Goal: Task Accomplishment & Management: Use online tool/utility

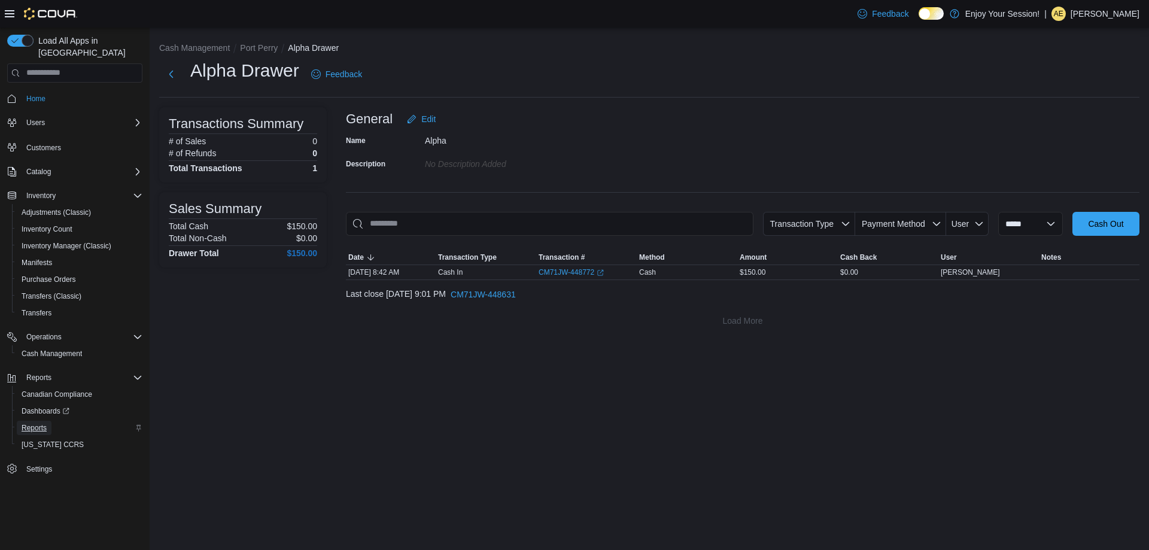
click at [32, 423] on span "Reports" at bounding box center [34, 428] width 25 height 10
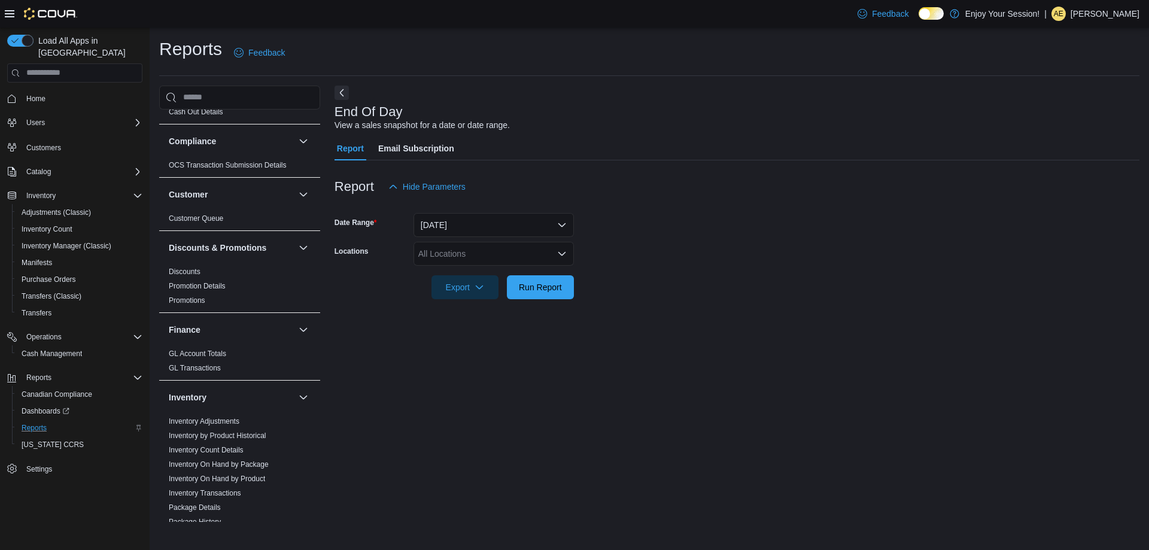
scroll to position [120, 0]
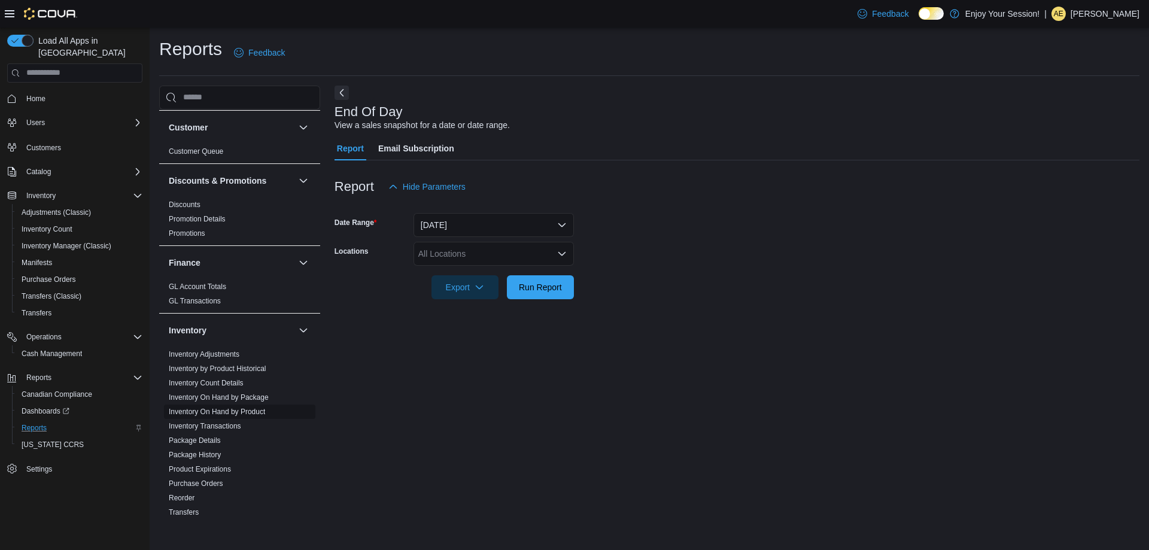
click at [248, 409] on link "Inventory On Hand by Product" at bounding box center [217, 412] width 96 height 8
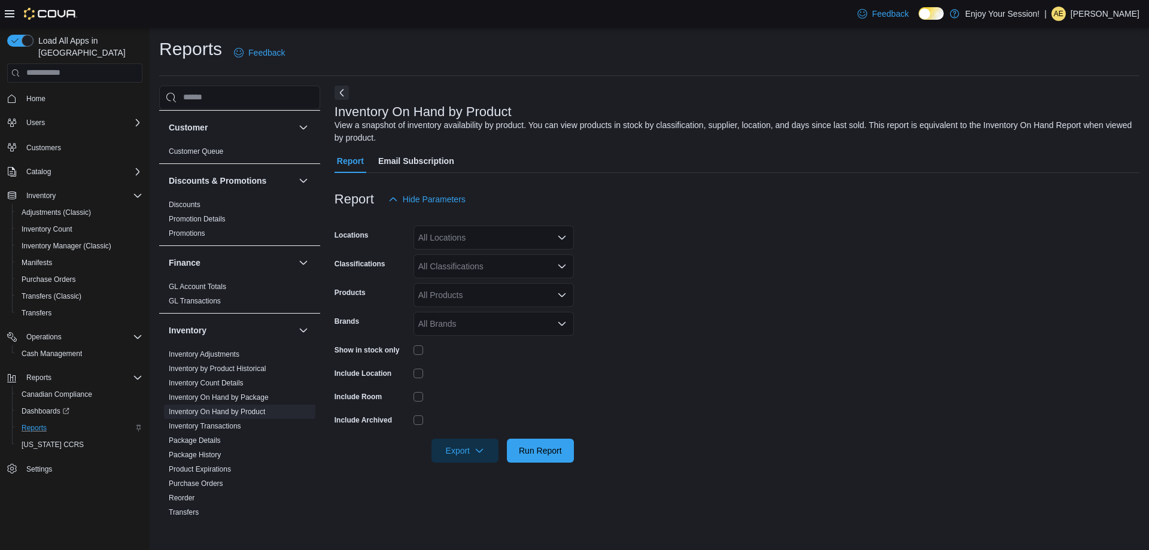
click at [470, 235] on div "All Locations" at bounding box center [494, 238] width 160 height 24
type input "***"
click at [447, 312] on span "Port Perry" at bounding box center [458, 310] width 38 height 12
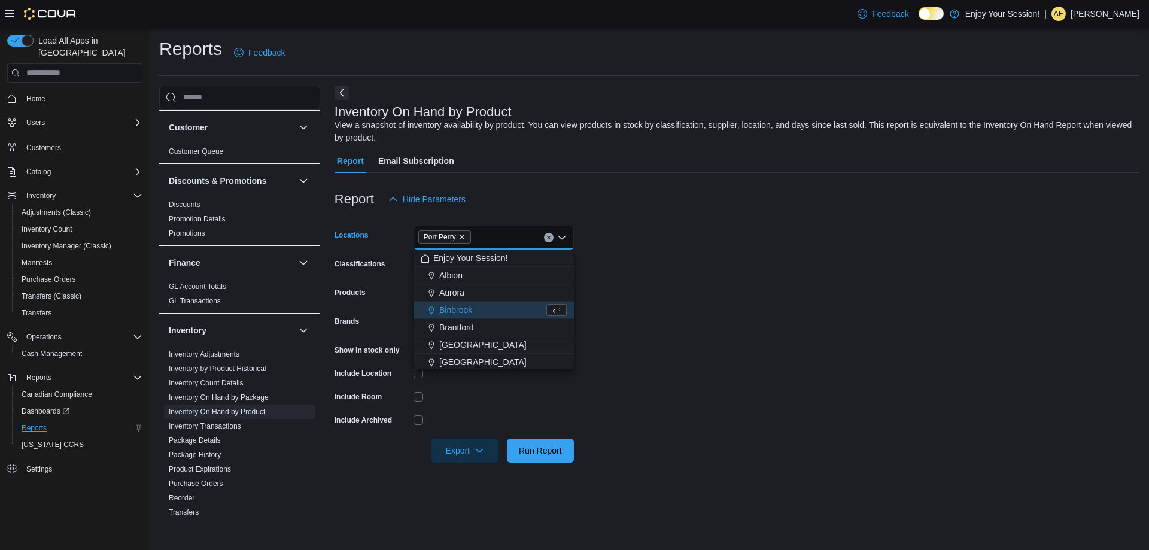
click at [663, 283] on form "Locations [GEOGRAPHIC_DATA] Combo box. Selected. [GEOGRAPHIC_DATA]. Press Backs…" at bounding box center [737, 336] width 805 height 251
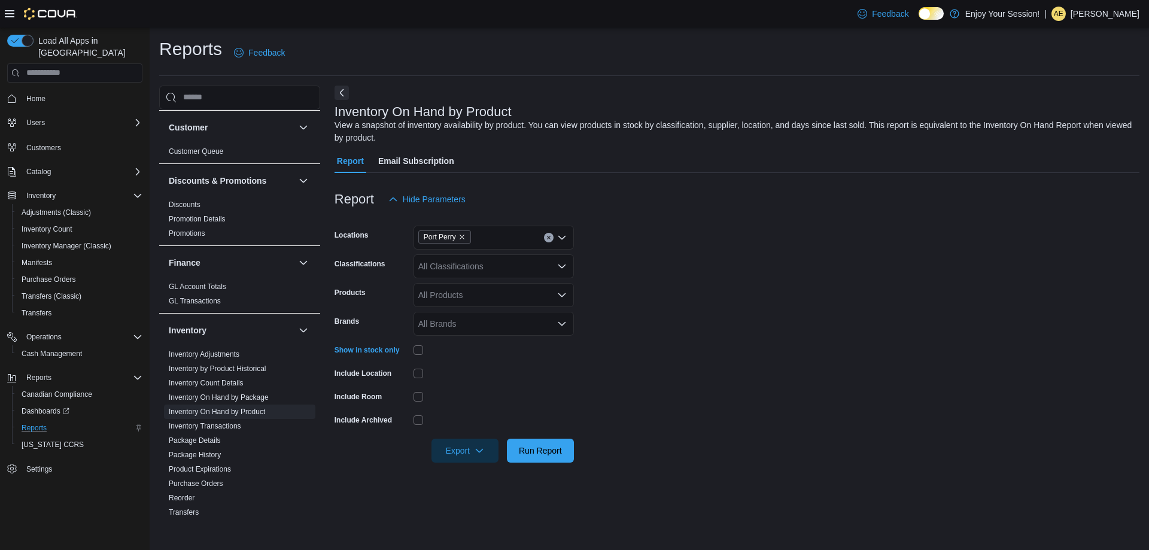
click at [562, 268] on icon "Open list of options" at bounding box center [561, 267] width 7 height 4
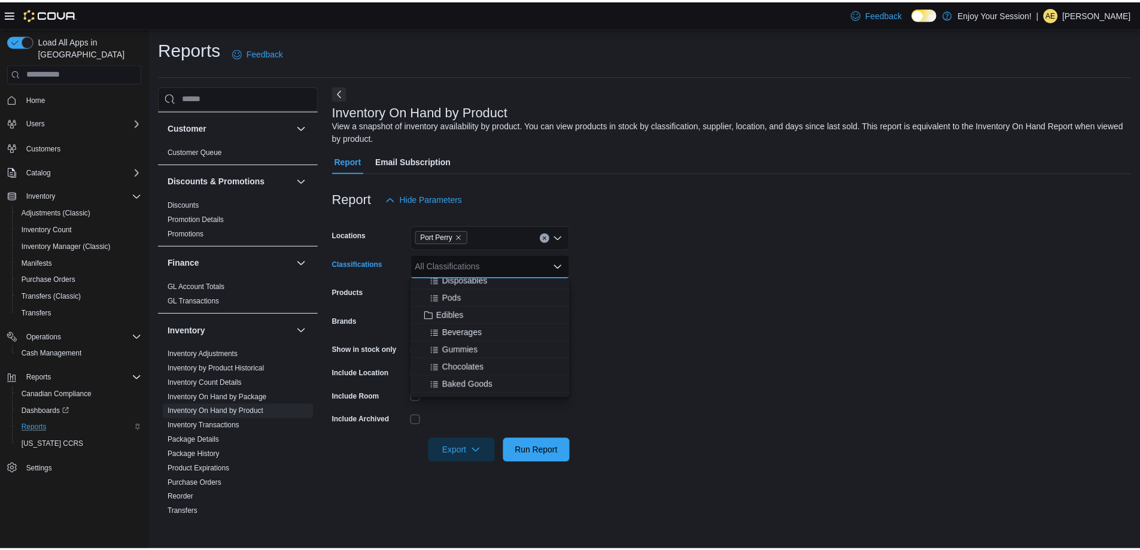
scroll to position [180, 0]
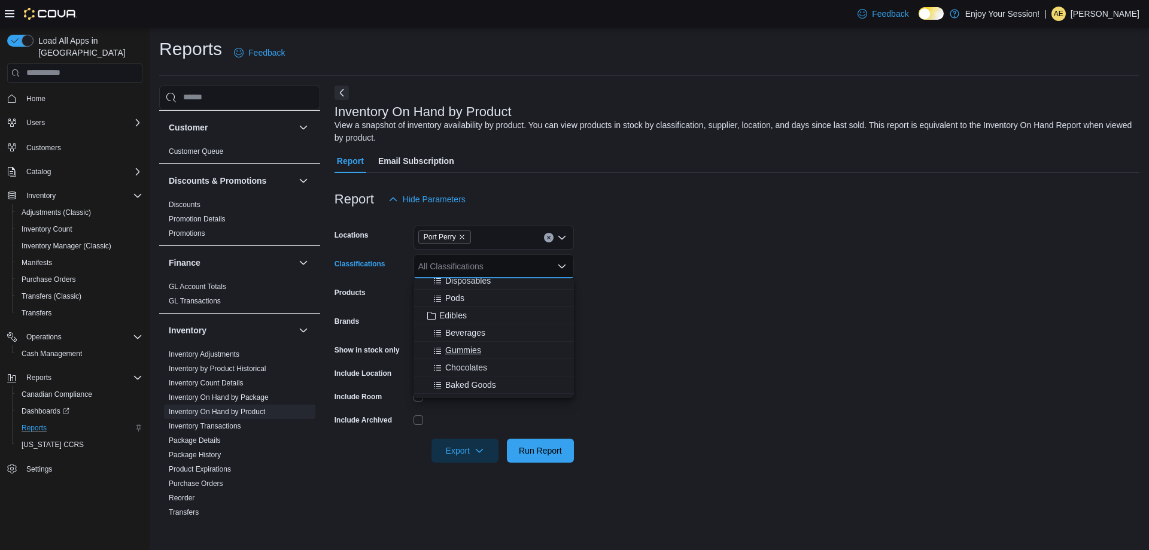
click at [464, 352] on span "Gummies" at bounding box center [463, 350] width 36 height 12
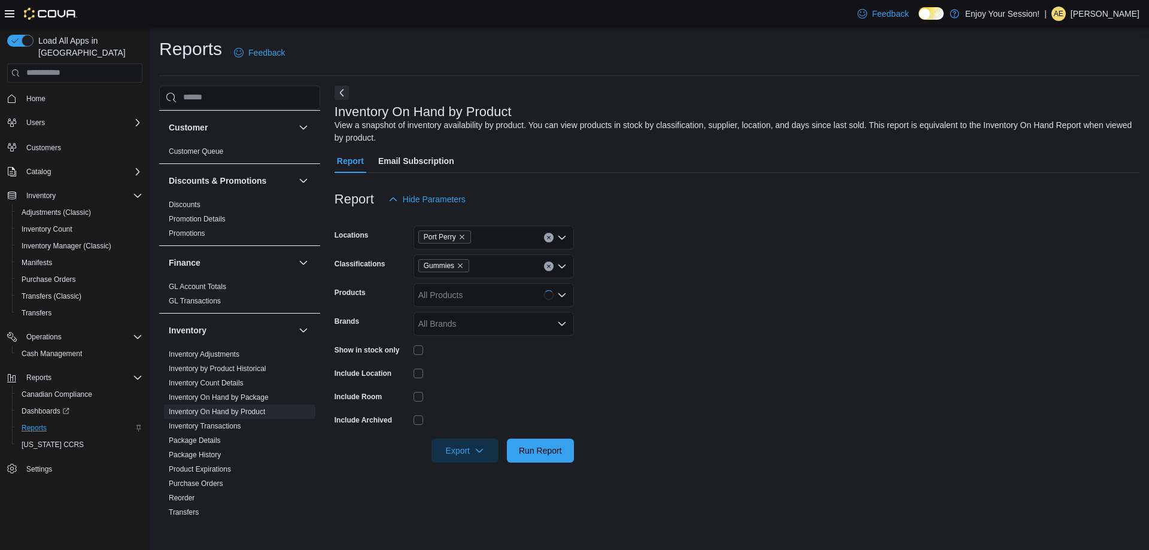
click at [621, 440] on form "Locations Port Perry Classifications Gummies Products All Products Brands All B…" at bounding box center [737, 336] width 805 height 251
click at [551, 452] on span "Run Report" at bounding box center [540, 450] width 43 height 12
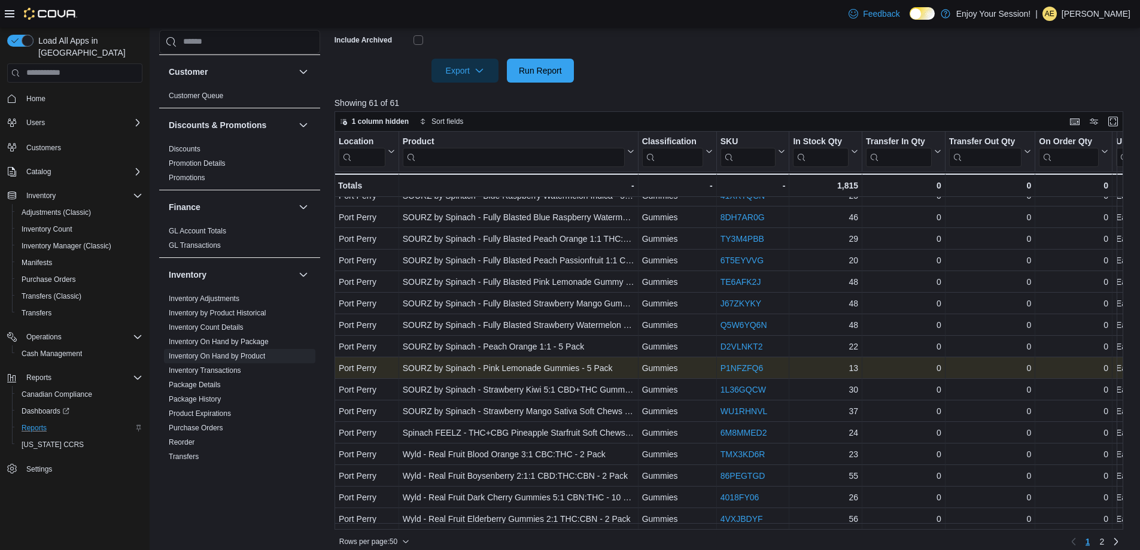
scroll to position [391, 0]
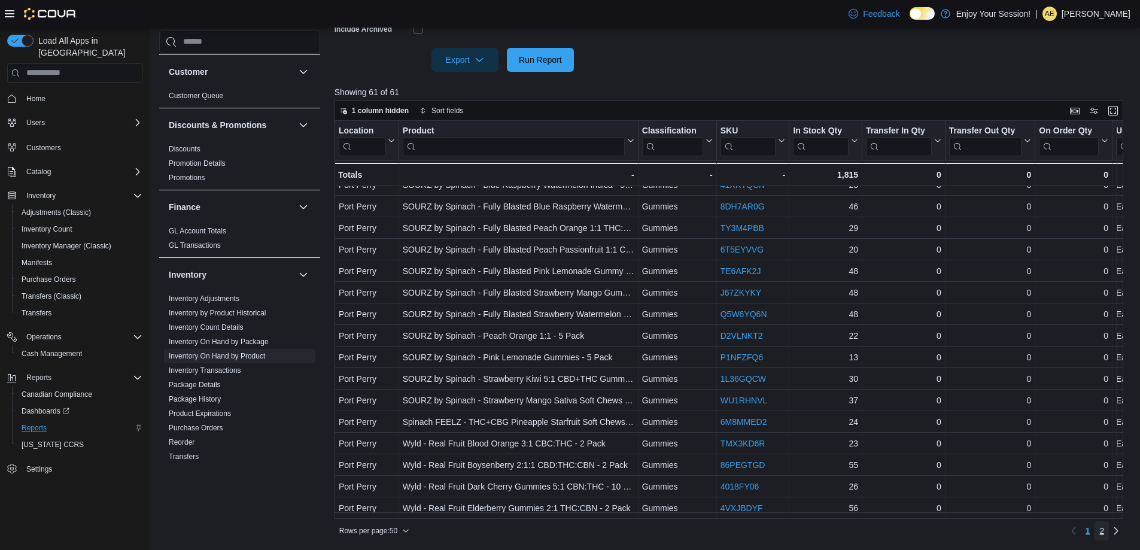
click at [1109, 527] on link "2" at bounding box center [1102, 530] width 14 height 19
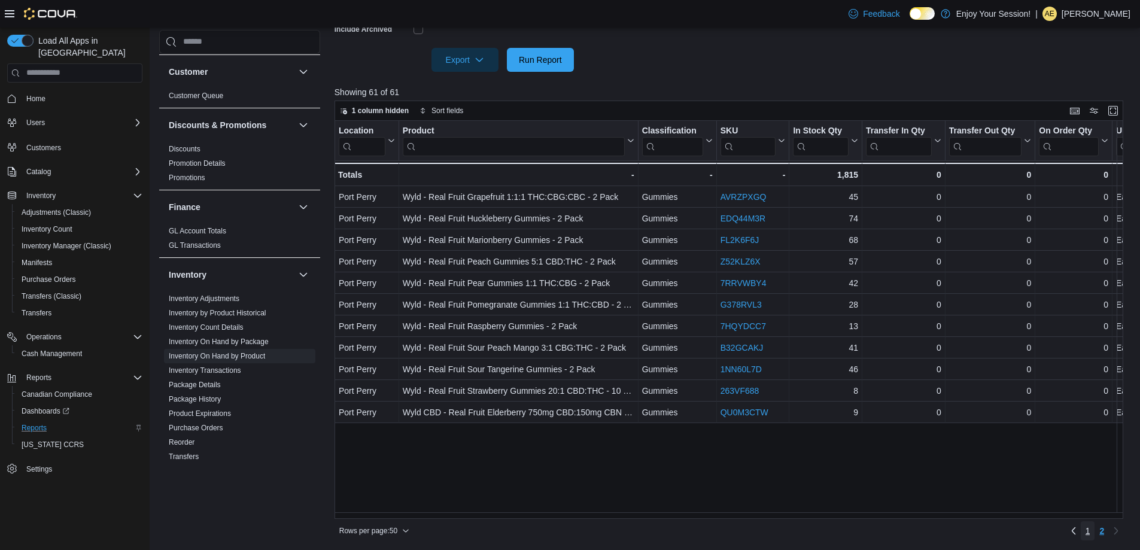
click at [1091, 529] on span "1" at bounding box center [1088, 531] width 5 height 12
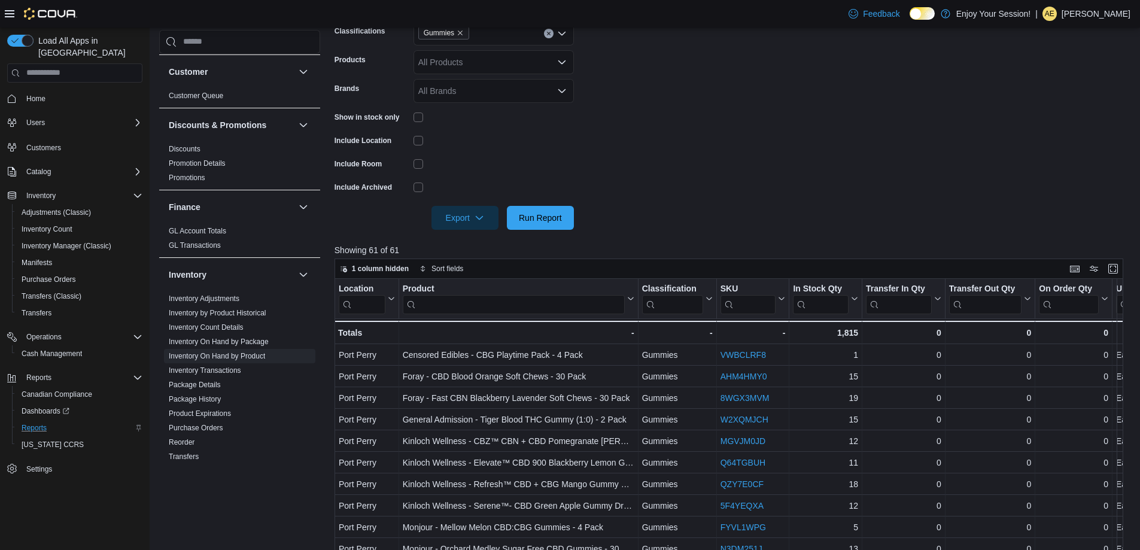
scroll to position [211, 0]
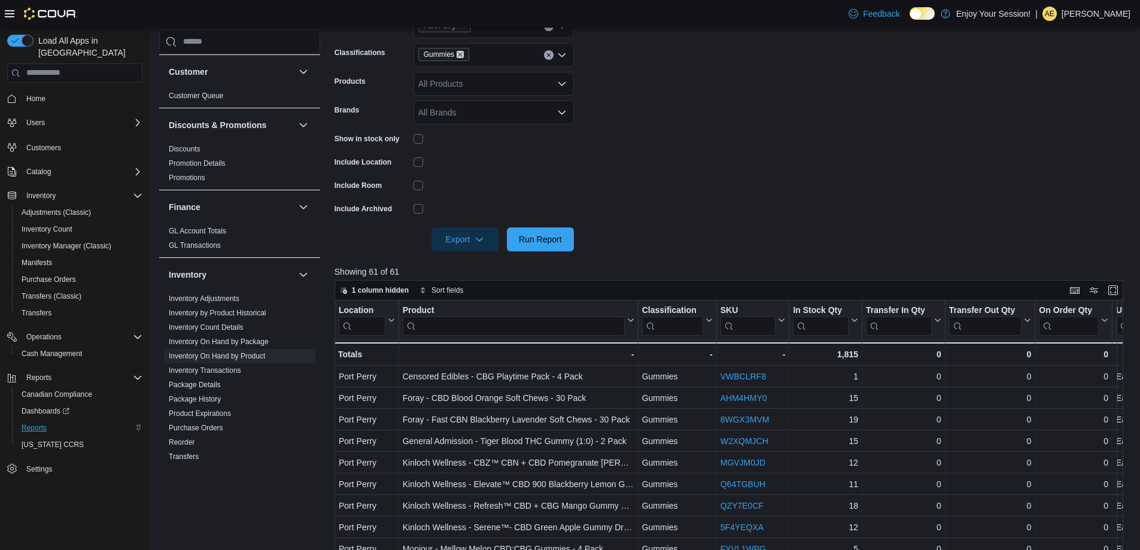
click at [461, 52] on icon "Remove Gummies from selection in this group" at bounding box center [460, 54] width 7 height 7
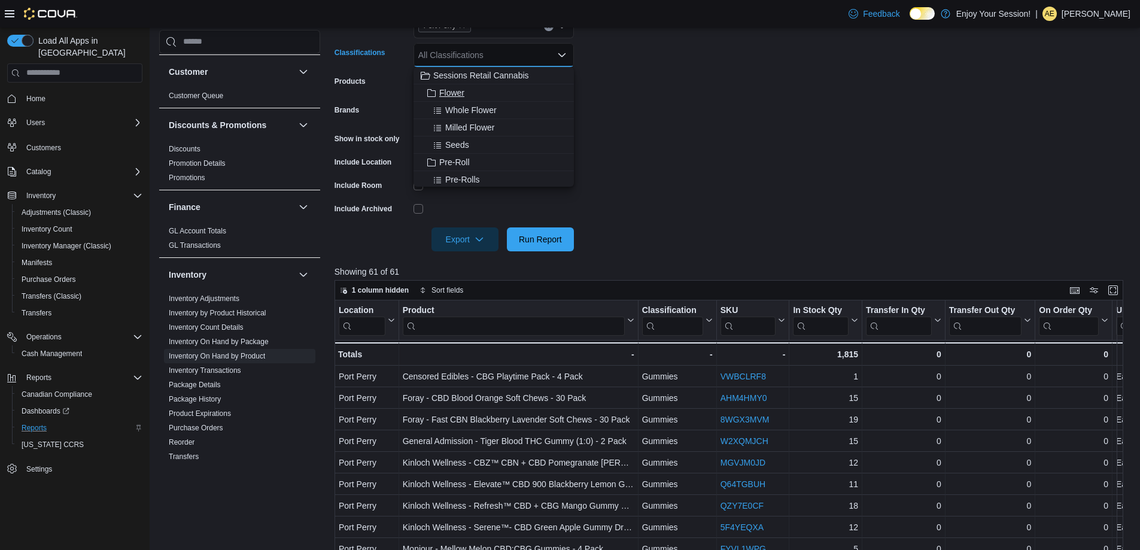
click at [461, 96] on span "Flower" at bounding box center [451, 93] width 25 height 12
click at [532, 228] on span "Run Report" at bounding box center [540, 239] width 53 height 24
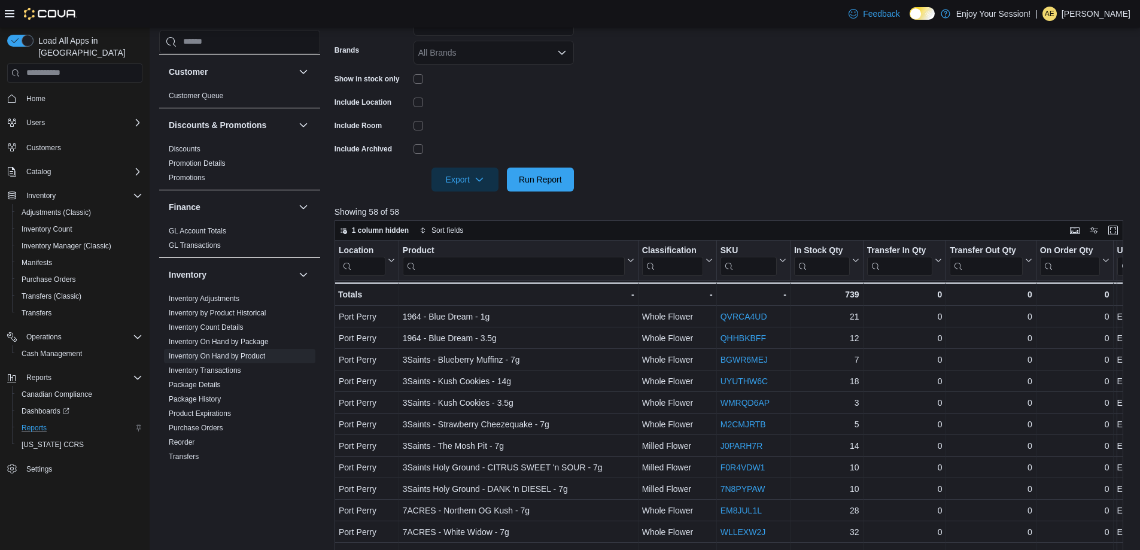
scroll to position [92, 0]
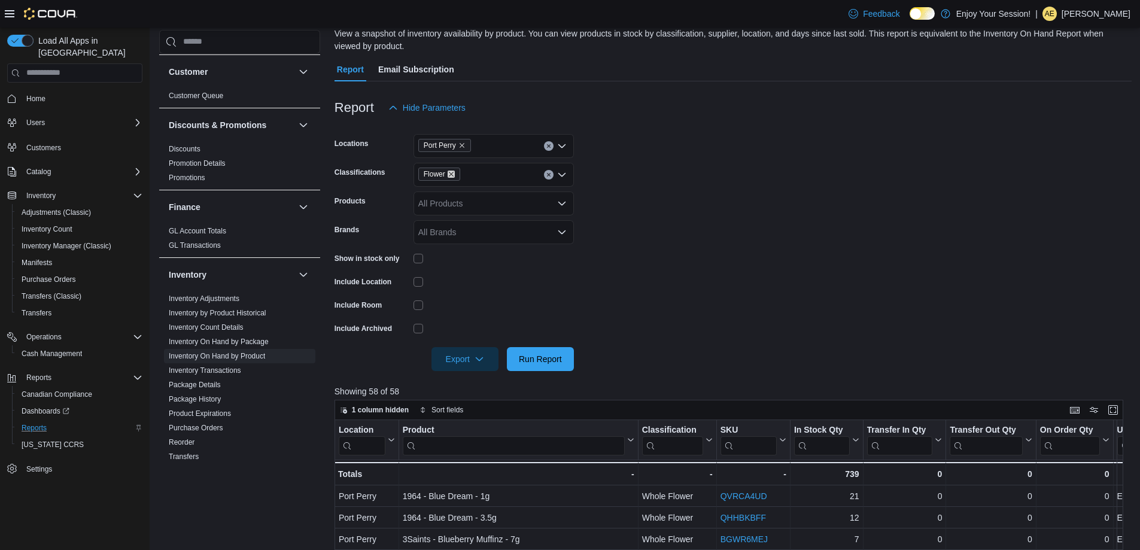
click at [453, 172] on icon "Remove Flower from selection in this group" at bounding box center [451, 174] width 7 height 7
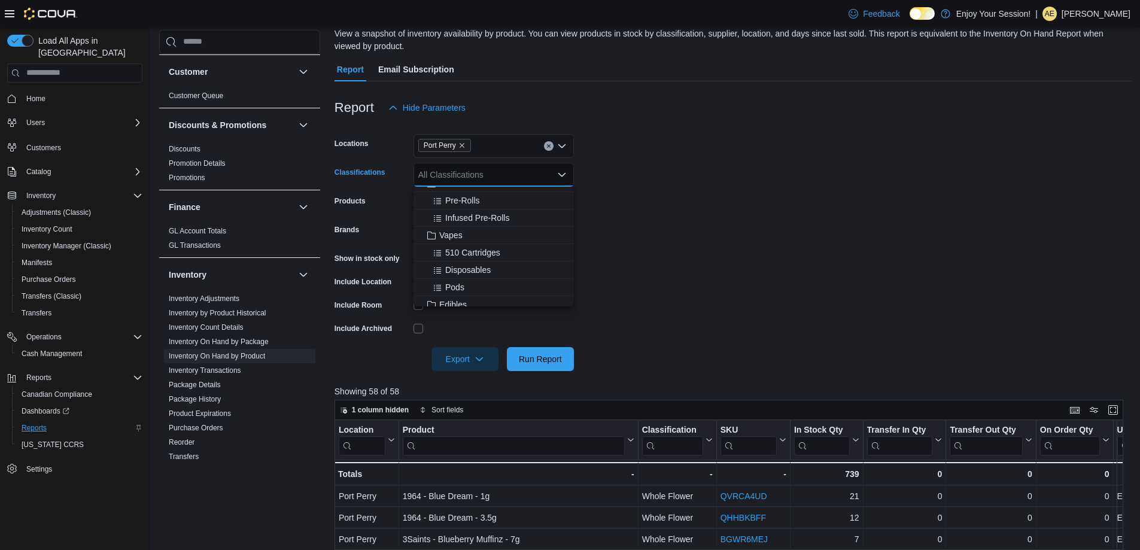
scroll to position [120, 0]
click at [457, 251] on span "Disposables" at bounding box center [467, 249] width 45 height 12
click at [542, 356] on span "Run Report" at bounding box center [540, 359] width 43 height 12
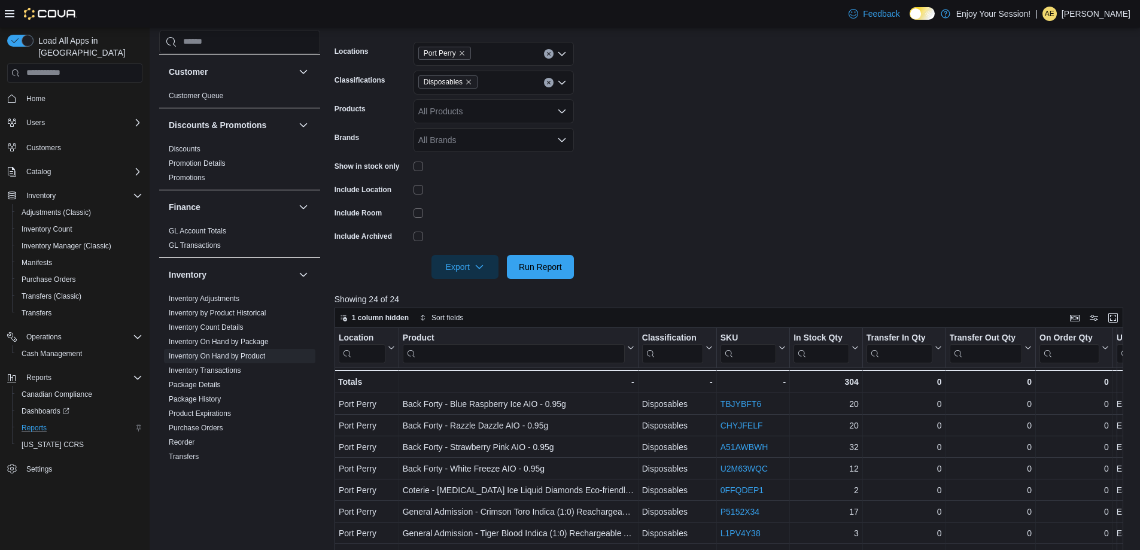
scroll to position [211, 0]
